Goal: Information Seeking & Learning: Learn about a topic

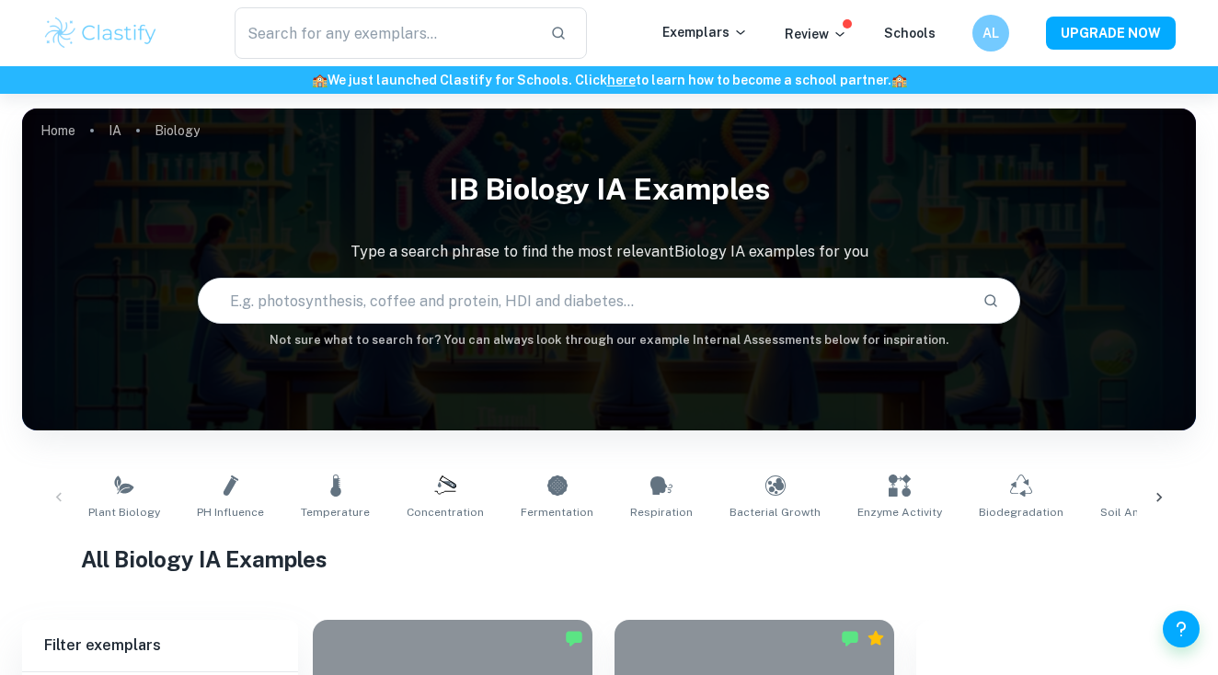
click at [348, 296] on input "text" at bounding box center [583, 301] width 768 height 52
type input "health"
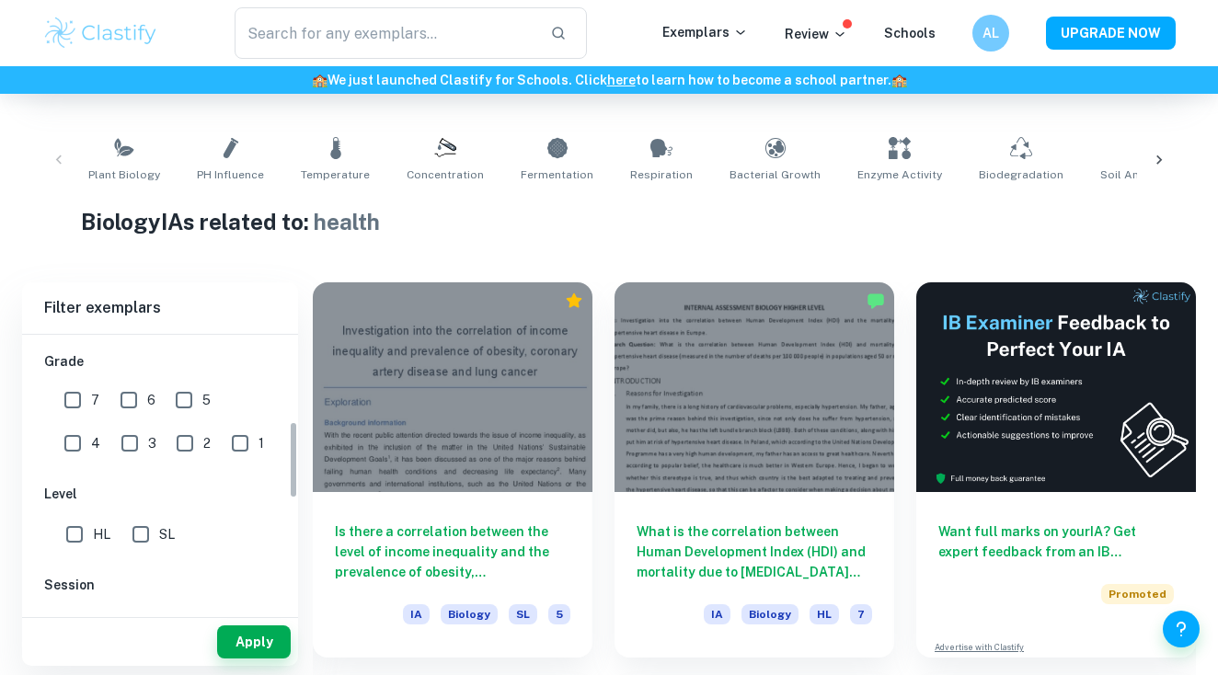
scroll to position [377, 0]
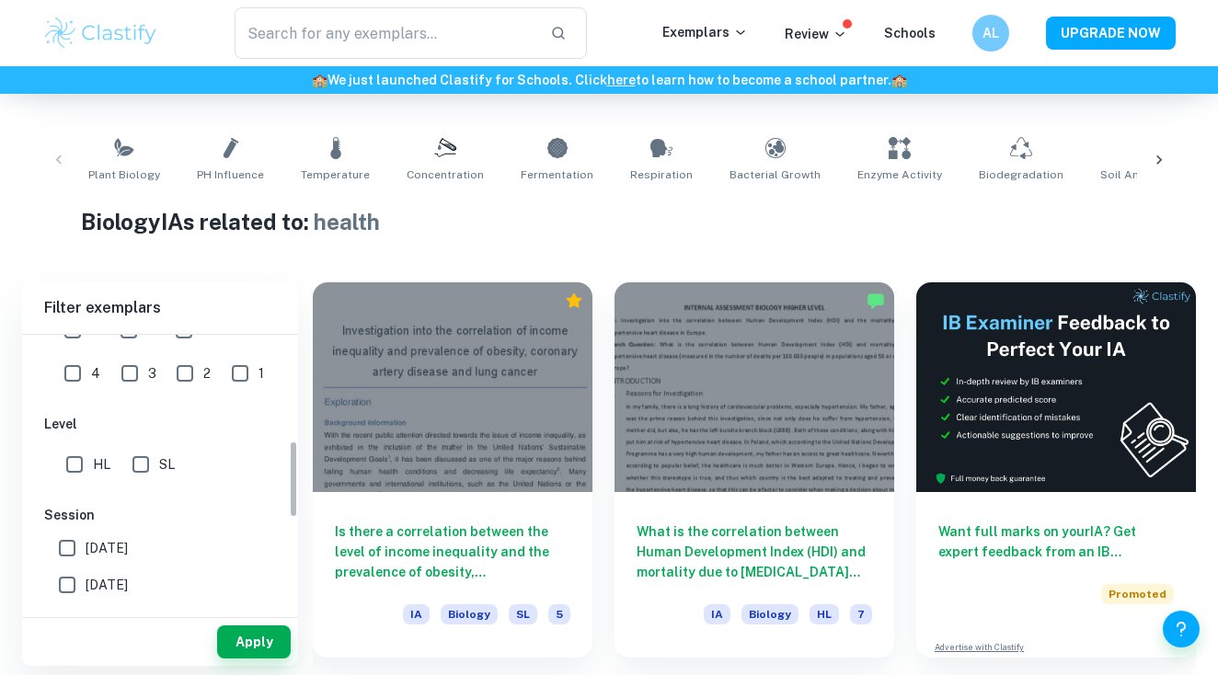
click at [141, 464] on input "SL" at bounding box center [140, 464] width 37 height 37
checkbox input "true"
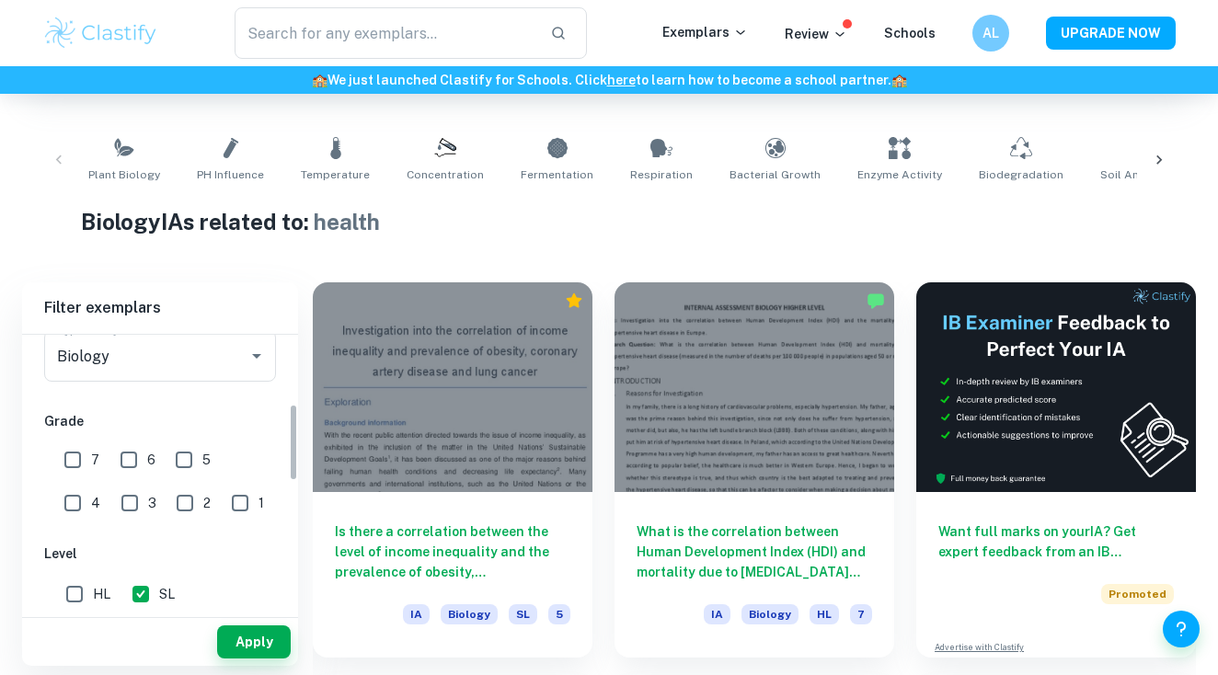
scroll to position [246, 0]
click at [174, 459] on input "5" at bounding box center [184, 461] width 37 height 37
checkbox input "true"
click at [123, 455] on input "6" at bounding box center [128, 461] width 37 height 37
checkbox input "true"
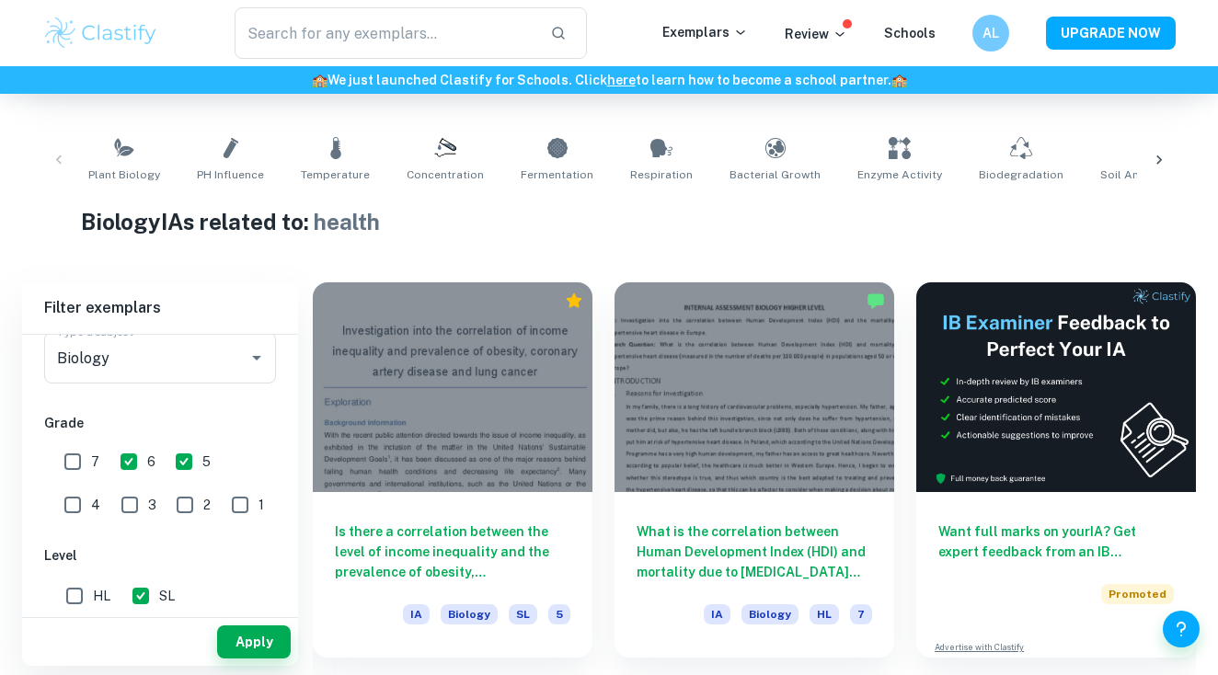
click at [76, 463] on input "7" at bounding box center [72, 461] width 37 height 37
checkbox input "true"
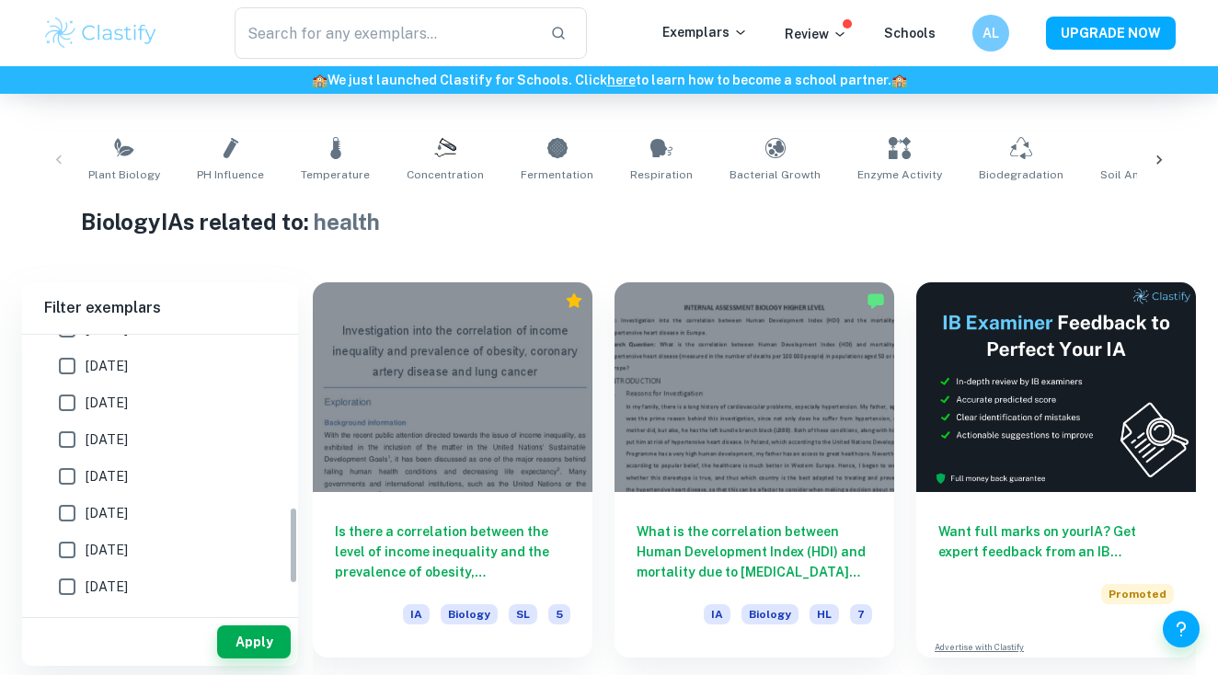
scroll to position [616, 0]
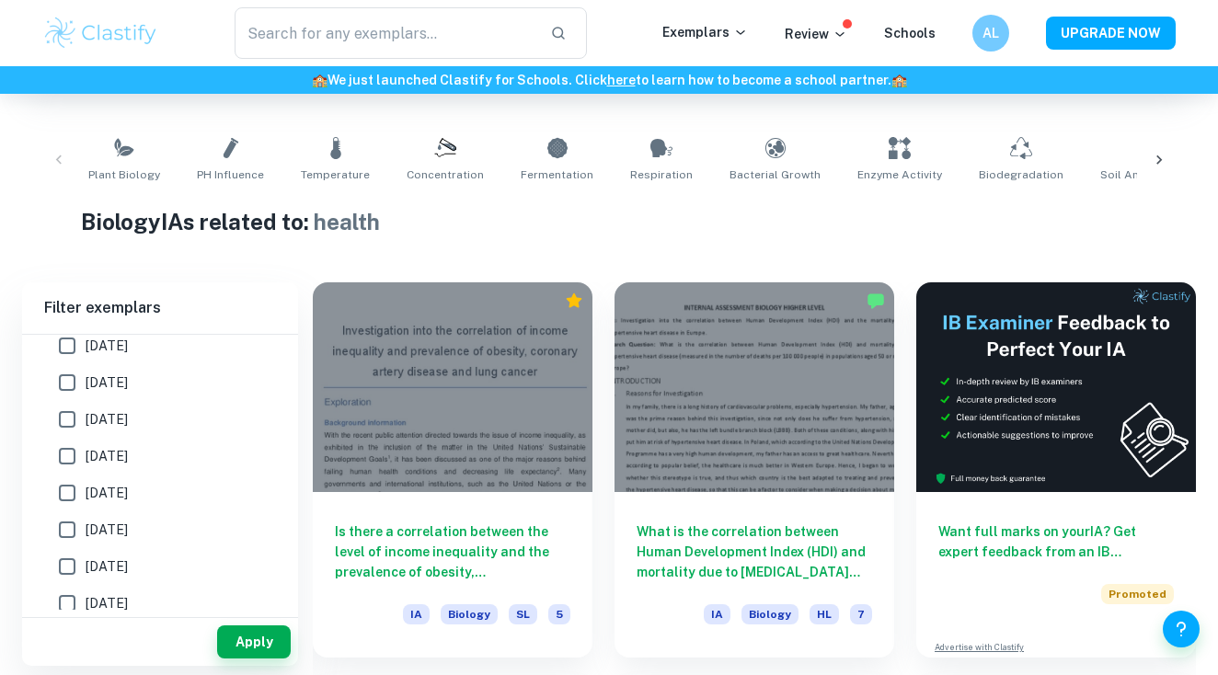
click at [67, 530] on input "[DATE]" at bounding box center [67, 530] width 37 height 37
checkbox input "true"
click at [67, 495] on input "[DATE]" at bounding box center [67, 493] width 37 height 37
checkbox input "true"
click at [71, 532] on input "[DATE]" at bounding box center [67, 530] width 37 height 37
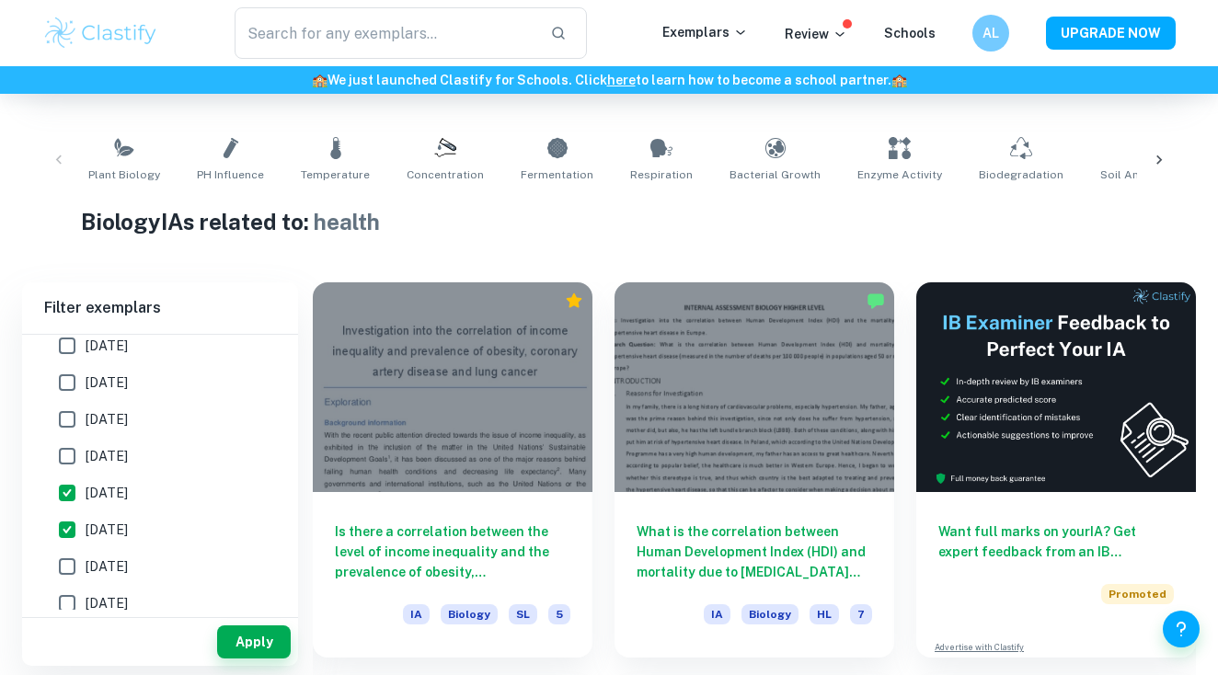
checkbox input "false"
click at [69, 466] on input "[DATE]" at bounding box center [67, 456] width 37 height 37
checkbox input "true"
click at [66, 409] on input "[DATE]" at bounding box center [67, 419] width 37 height 37
checkbox input "true"
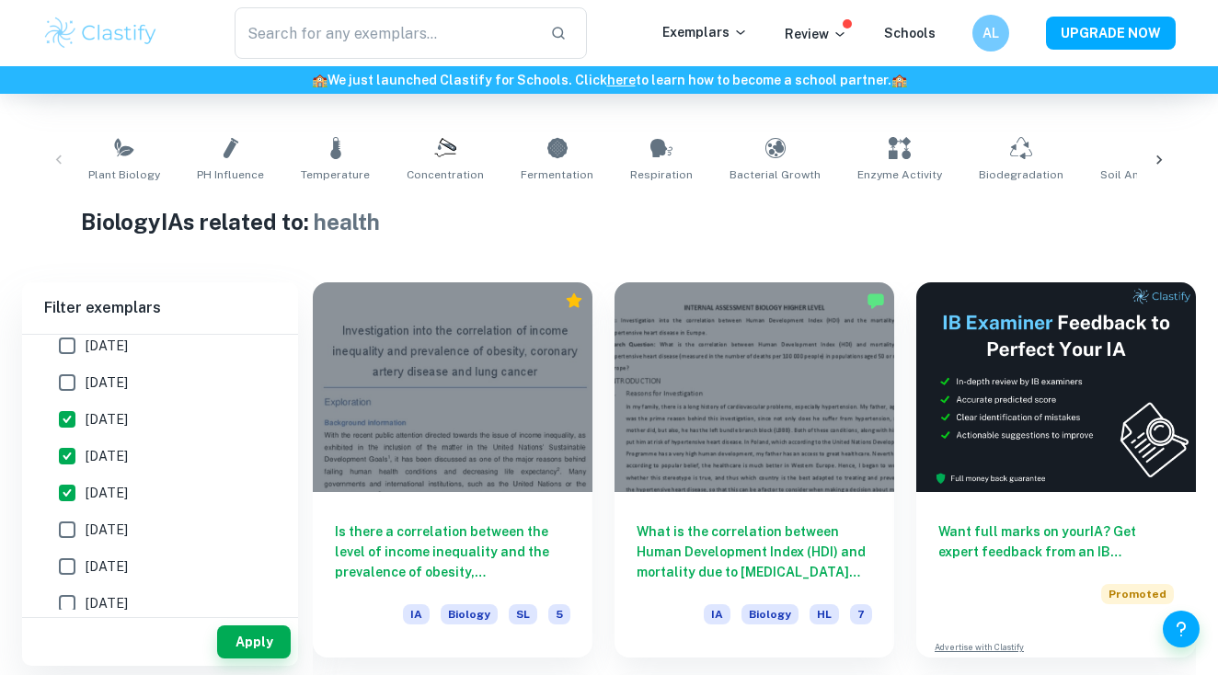
click at [66, 381] on input "[DATE]" at bounding box center [67, 382] width 37 height 37
checkbox input "true"
click at [69, 343] on input "[DATE]" at bounding box center [67, 346] width 37 height 37
checkbox input "true"
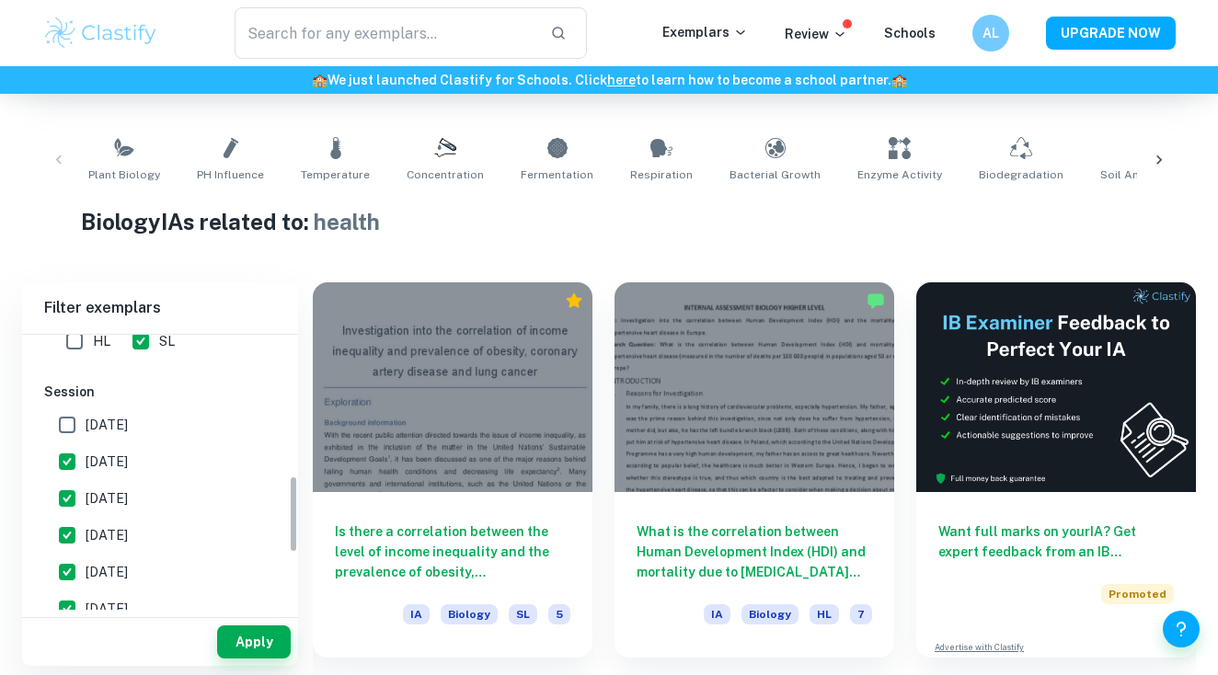
scroll to position [501, 0]
click at [63, 427] on input "[DATE]" at bounding box center [67, 424] width 37 height 37
checkbox input "true"
click at [248, 641] on button "Apply" at bounding box center [254, 642] width 74 height 33
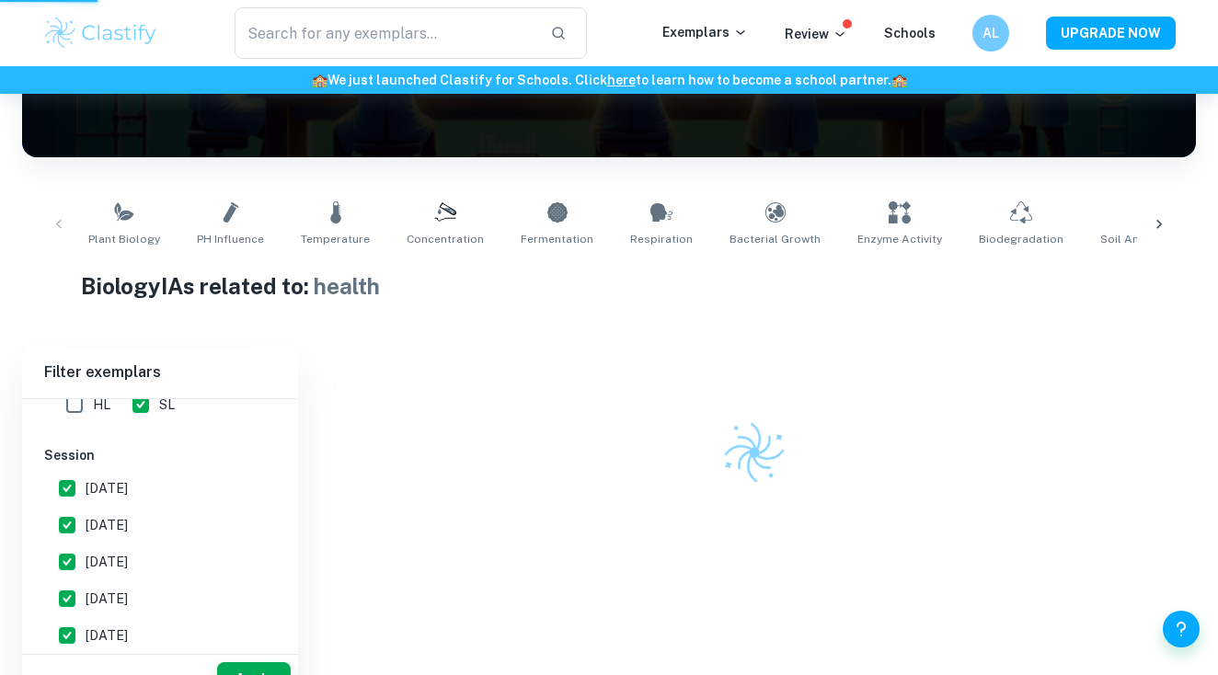
scroll to position [227, 0]
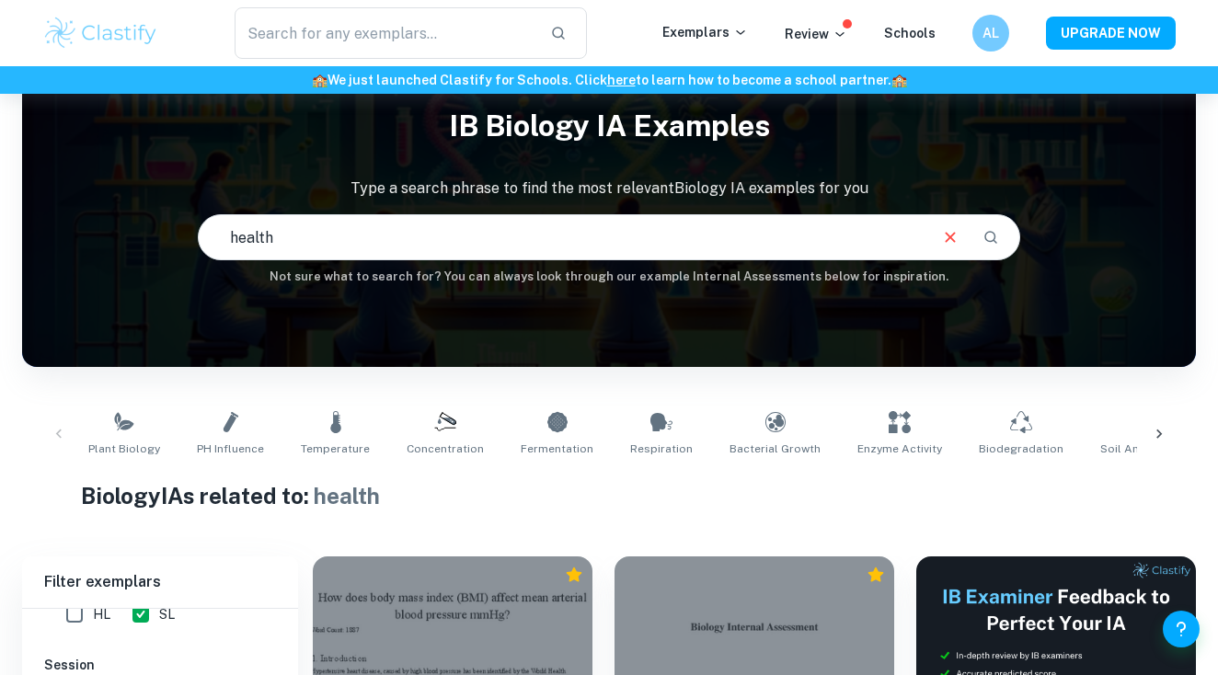
scroll to position [59, 0]
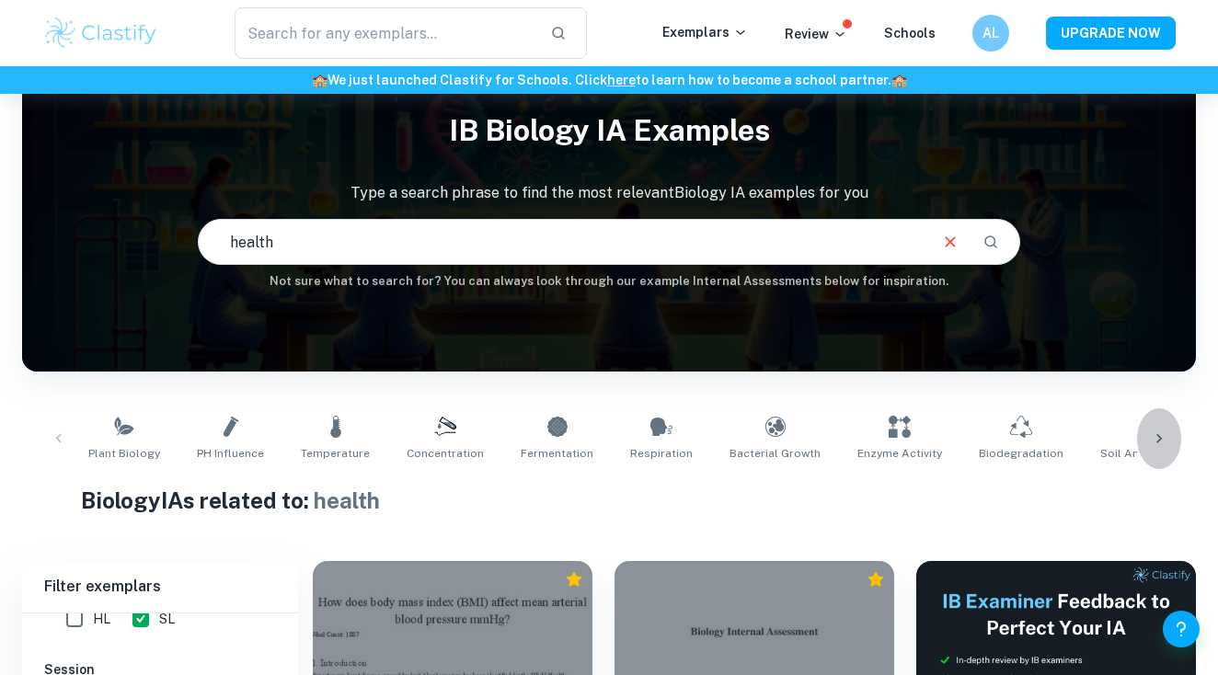
click at [1152, 432] on icon at bounding box center [1159, 439] width 18 height 18
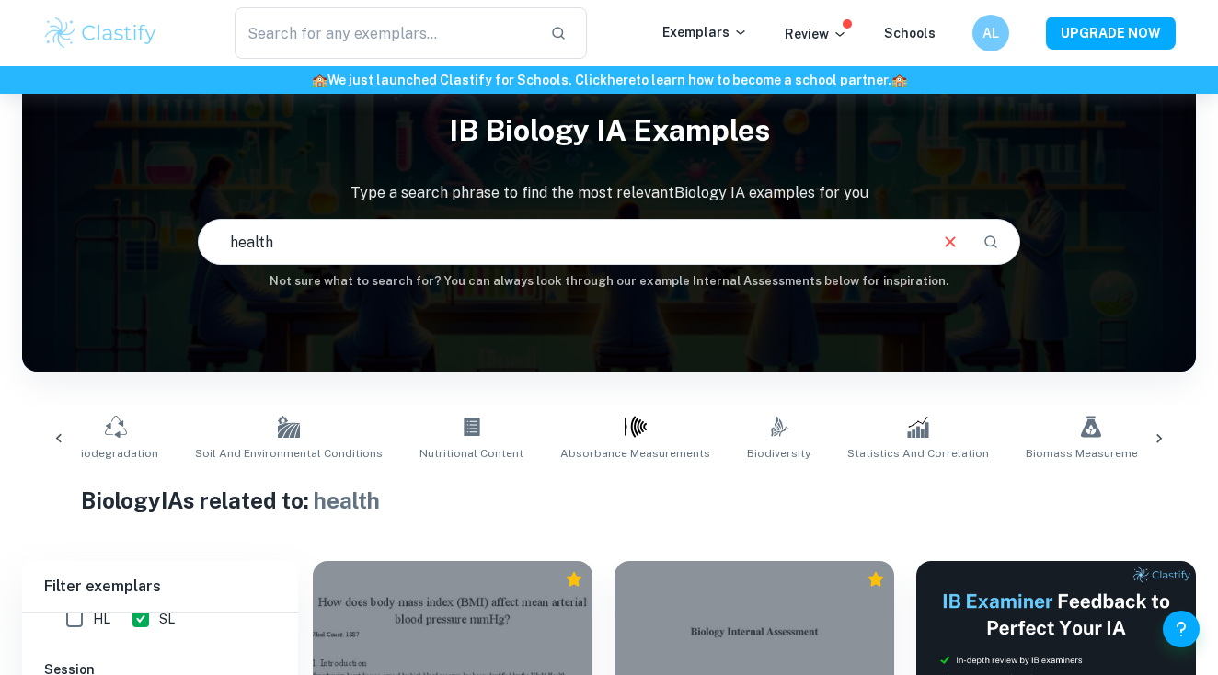
scroll to position [0, 971]
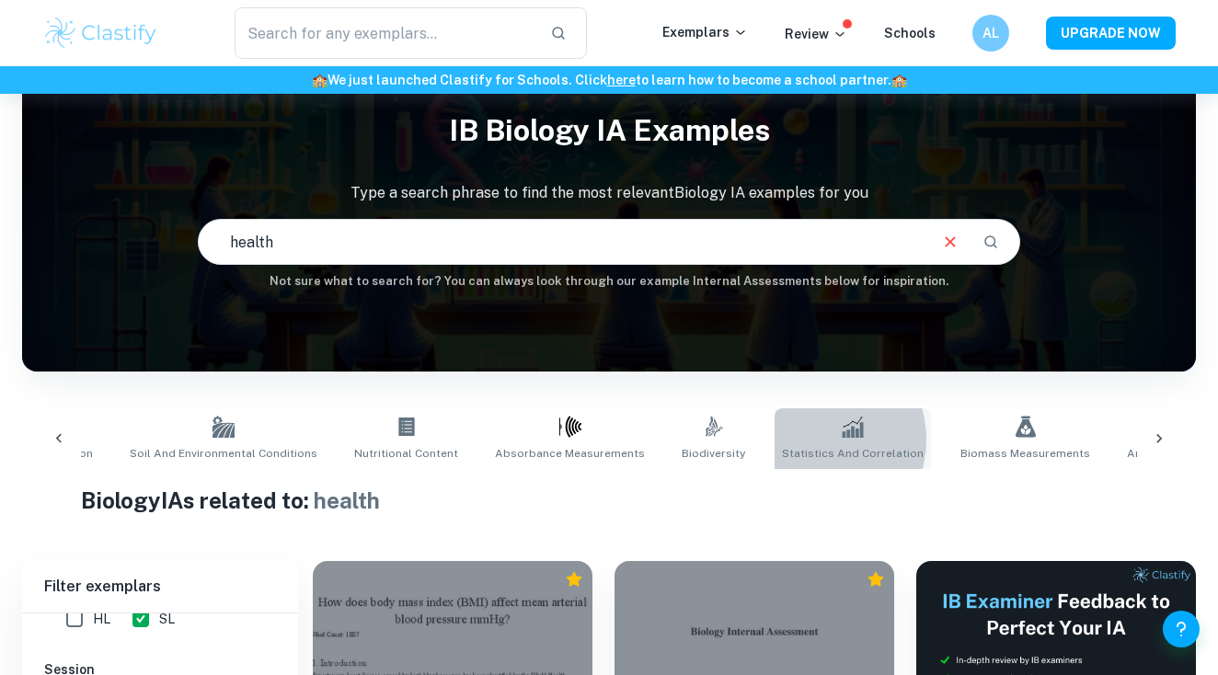
click at [775, 440] on link "Statistics and Correlation" at bounding box center [853, 439] width 156 height 61
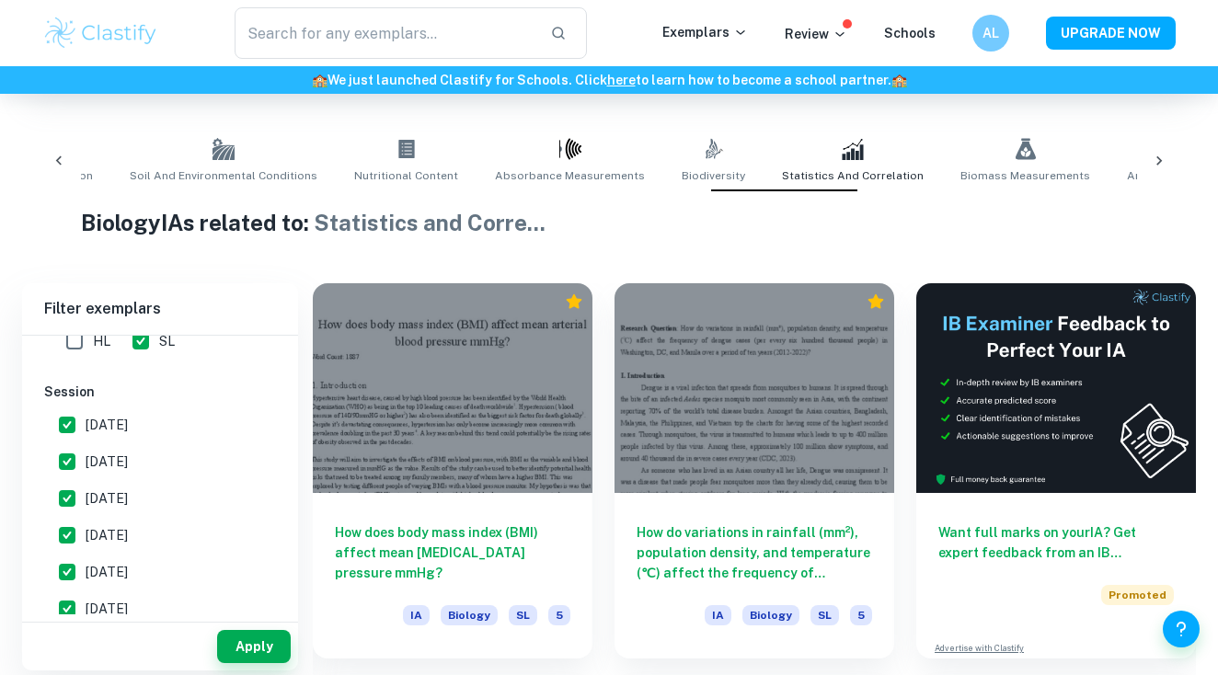
scroll to position [543, 0]
